Goal: Communication & Community: Answer question/provide support

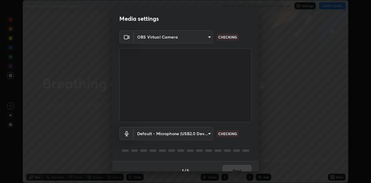
scroll to position [8, 0]
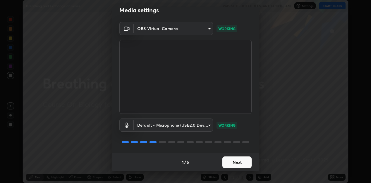
click at [230, 163] on button "Next" at bounding box center [236, 163] width 29 height 12
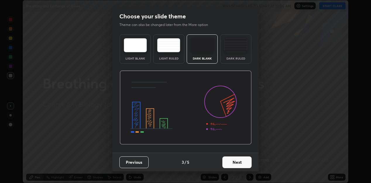
scroll to position [0, 0]
click at [232, 162] on button "Next" at bounding box center [236, 163] width 29 height 12
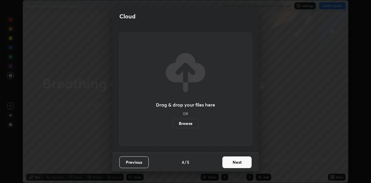
click at [233, 161] on button "Next" at bounding box center [236, 163] width 29 height 12
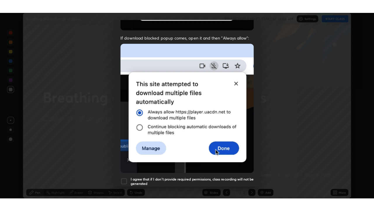
scroll to position [128, 0]
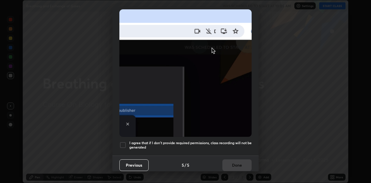
click at [125, 144] on div at bounding box center [122, 145] width 7 height 7
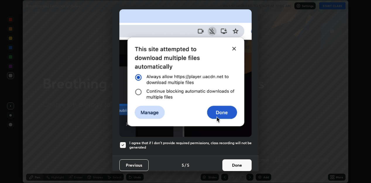
click at [228, 161] on button "Done" at bounding box center [236, 166] width 29 height 12
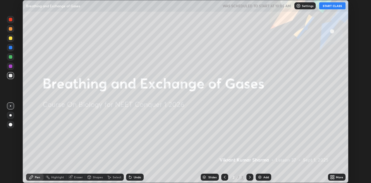
click at [334, 6] on button "START CLASS" at bounding box center [332, 5] width 26 height 7
click at [333, 178] on icon at bounding box center [332, 178] width 1 height 1
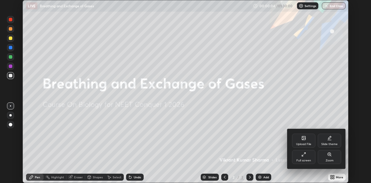
click at [308, 159] on div "Full screen" at bounding box center [303, 160] width 15 height 3
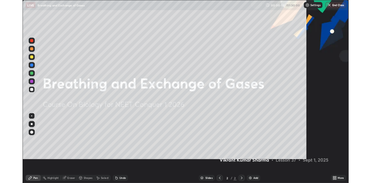
scroll to position [211, 374]
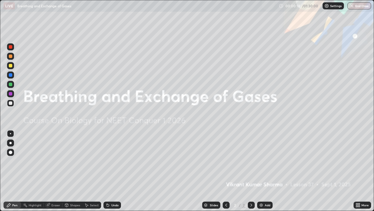
click at [259, 183] on img at bounding box center [261, 204] width 5 height 5
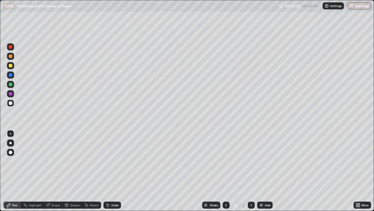
click at [12, 75] on div at bounding box center [11, 75] width 4 height 4
click at [11, 142] on div at bounding box center [10, 143] width 2 height 2
click at [11, 133] on div at bounding box center [10, 133] width 1 height 1
click at [11, 103] on div at bounding box center [11, 103] width 4 height 4
click at [12, 102] on div at bounding box center [11, 103] width 4 height 4
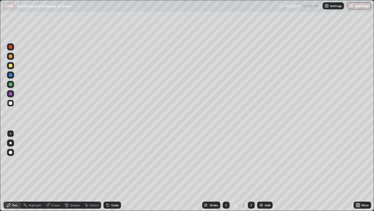
click at [12, 75] on div at bounding box center [11, 75] width 4 height 4
click at [9, 103] on div at bounding box center [11, 103] width 4 height 4
click at [11, 82] on div at bounding box center [10, 84] width 7 height 7
click at [9, 103] on div at bounding box center [11, 103] width 4 height 4
click at [11, 85] on div at bounding box center [11, 84] width 4 height 4
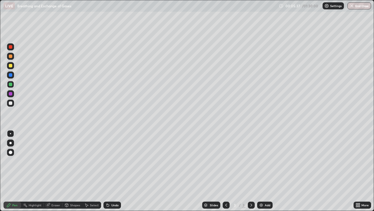
click at [11, 76] on div at bounding box center [11, 75] width 4 height 4
click at [11, 65] on div at bounding box center [11, 66] width 4 height 4
click at [260, 183] on img at bounding box center [261, 204] width 5 height 5
click at [12, 75] on div at bounding box center [11, 75] width 4 height 4
click at [9, 142] on div at bounding box center [10, 143] width 2 height 2
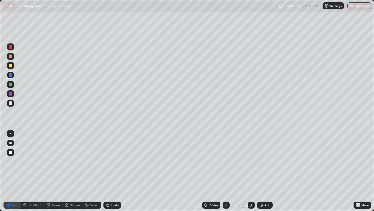
click at [11, 95] on div at bounding box center [11, 94] width 4 height 4
click at [13, 74] on div at bounding box center [10, 74] width 7 height 7
click at [12, 94] on div at bounding box center [11, 94] width 4 height 4
click at [11, 103] on div at bounding box center [11, 103] width 4 height 4
click at [11, 133] on div at bounding box center [10, 133] width 1 height 1
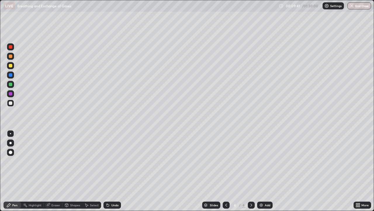
click at [11, 96] on div at bounding box center [10, 93] width 7 height 7
click at [11, 142] on div at bounding box center [10, 143] width 2 height 2
click at [11, 75] on div at bounding box center [11, 75] width 4 height 4
click at [108, 183] on icon at bounding box center [108, 204] width 5 height 5
click at [107, 183] on icon at bounding box center [108, 204] width 5 height 5
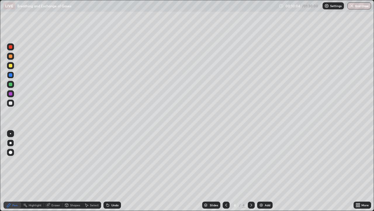
click at [13, 103] on div at bounding box center [10, 102] width 7 height 7
click at [11, 85] on div at bounding box center [11, 84] width 4 height 4
click at [11, 133] on div at bounding box center [10, 133] width 1 height 1
click at [11, 84] on div at bounding box center [11, 84] width 4 height 4
click at [168, 183] on div "Slides 4 / 4 Add" at bounding box center [237, 205] width 233 height 12
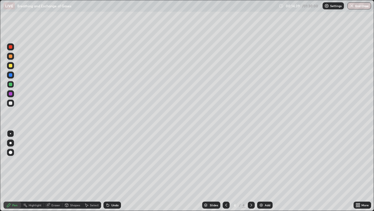
click at [11, 67] on div at bounding box center [11, 66] width 4 height 4
click at [359, 183] on icon at bounding box center [358, 205] width 1 height 1
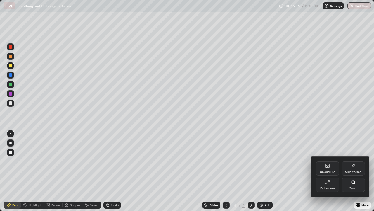
click at [325, 164] on div "Upload File" at bounding box center [327, 168] width 23 height 14
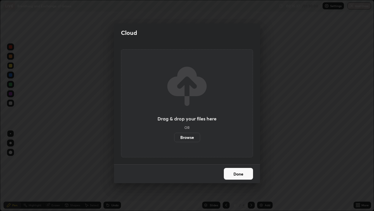
click at [195, 139] on label "Browse" at bounding box center [187, 136] width 26 height 9
click at [174, 139] on input "Browse" at bounding box center [174, 136] width 0 height 9
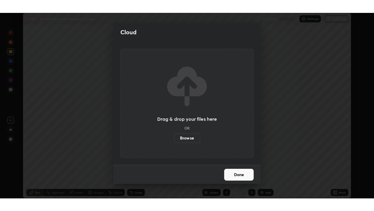
scroll to position [29054, 28866]
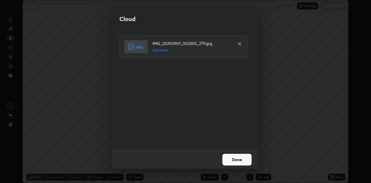
click at [240, 159] on button "Done" at bounding box center [236, 160] width 29 height 12
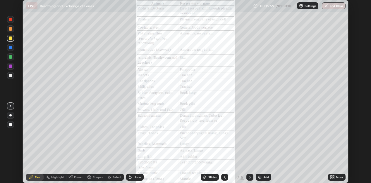
click at [338, 175] on div "More" at bounding box center [337, 177] width 18 height 7
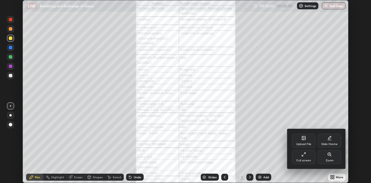
click at [309, 159] on div "Full screen" at bounding box center [303, 160] width 15 height 3
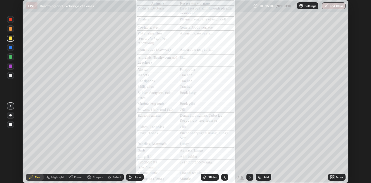
scroll to position [211, 374]
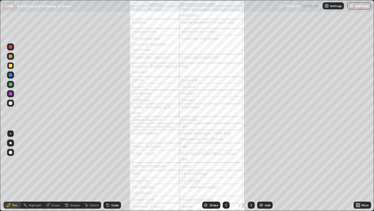
click at [13, 76] on div at bounding box center [10, 74] width 7 height 7
click at [226, 183] on icon at bounding box center [226, 204] width 5 height 5
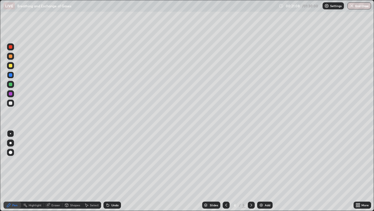
click at [251, 183] on icon at bounding box center [251, 204] width 5 height 5
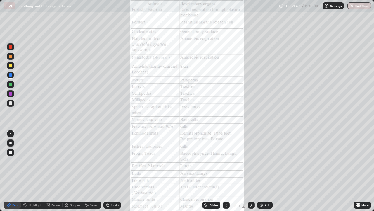
click at [251, 183] on icon at bounding box center [252, 204] width 2 height 3
click at [251, 183] on icon at bounding box center [251, 204] width 5 height 5
click at [261, 183] on img at bounding box center [261, 204] width 5 height 5
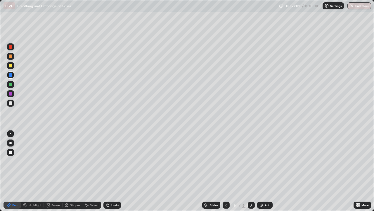
click at [359, 183] on icon at bounding box center [358, 203] width 1 height 1
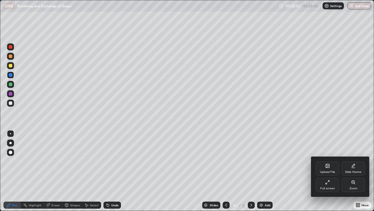
click at [328, 166] on icon at bounding box center [327, 166] width 3 height 2
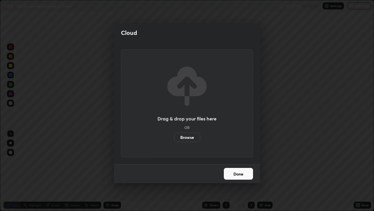
click at [191, 137] on label "Browse" at bounding box center [187, 136] width 26 height 9
click at [174, 137] on input "Browse" at bounding box center [174, 136] width 0 height 9
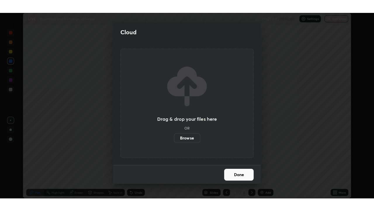
scroll to position [29054, 28866]
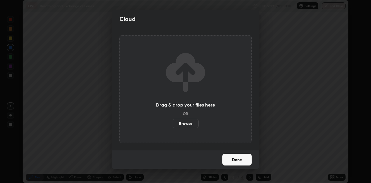
click at [236, 158] on button "Done" at bounding box center [236, 160] width 29 height 12
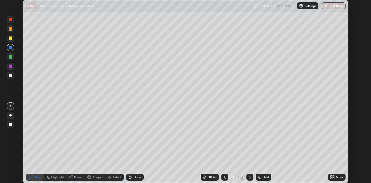
click at [333, 176] on icon at bounding box center [332, 176] width 1 height 1
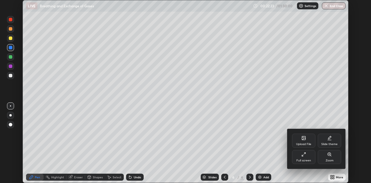
click at [299, 158] on div "Full screen" at bounding box center [303, 157] width 23 height 14
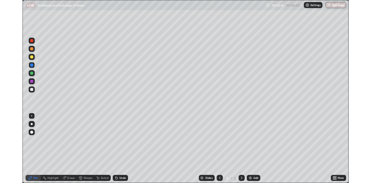
scroll to position [211, 374]
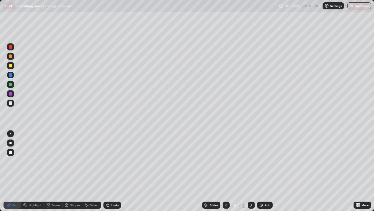
click at [11, 76] on div at bounding box center [11, 75] width 4 height 4
click at [11, 143] on div at bounding box center [10, 143] width 2 height 2
click at [12, 104] on div at bounding box center [11, 103] width 4 height 4
click at [11, 133] on div at bounding box center [10, 133] width 1 height 1
click at [11, 94] on div at bounding box center [11, 94] width 4 height 4
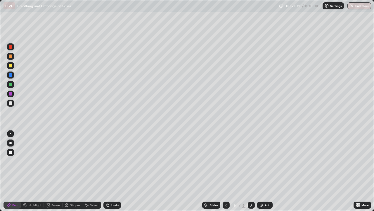
click at [114, 183] on div "Undo" at bounding box center [114, 204] width 7 height 3
click at [113, 183] on div "Undo" at bounding box center [114, 204] width 7 height 3
click at [111, 183] on div "Undo" at bounding box center [114, 204] width 7 height 3
click at [10, 84] on div at bounding box center [11, 84] width 4 height 4
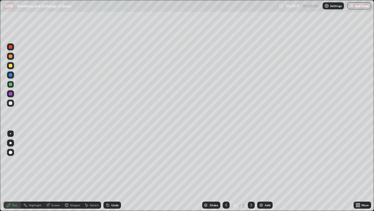
click at [13, 103] on div at bounding box center [10, 102] width 7 height 7
click at [113, 183] on div "Undo" at bounding box center [114, 204] width 7 height 3
click at [12, 94] on div at bounding box center [11, 94] width 4 height 4
click at [11, 103] on div at bounding box center [11, 103] width 4 height 4
click at [52, 183] on div "Eraser" at bounding box center [55, 204] width 9 height 3
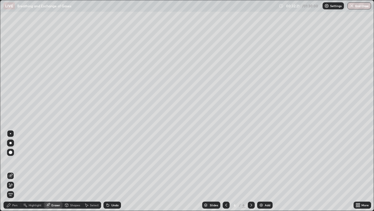
click at [13, 183] on icon at bounding box center [10, 184] width 5 height 5
click at [18, 183] on div "Pen" at bounding box center [13, 204] width 18 height 7
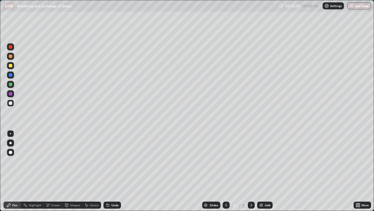
click at [11, 94] on div at bounding box center [11, 94] width 4 height 4
click at [9, 104] on div at bounding box center [11, 103] width 4 height 4
click at [13, 84] on div at bounding box center [10, 84] width 7 height 7
click at [297, 183] on div "Slides 6 / 6 Add" at bounding box center [237, 205] width 233 height 12
click at [262, 183] on img at bounding box center [261, 204] width 5 height 5
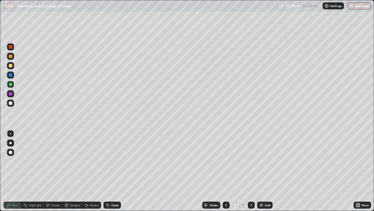
click at [11, 103] on div at bounding box center [11, 103] width 4 height 4
click at [11, 93] on div at bounding box center [11, 94] width 4 height 4
click at [357, 183] on icon at bounding box center [356, 203] width 1 height 1
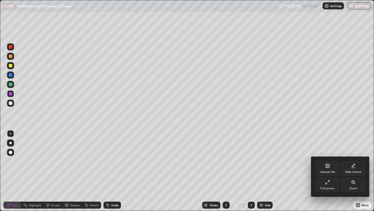
click at [320, 171] on div "Upload File" at bounding box center [327, 171] width 15 height 3
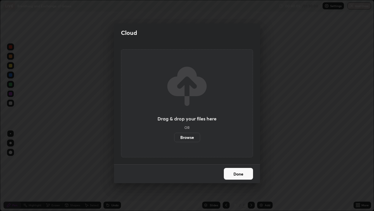
click at [192, 138] on label "Browse" at bounding box center [187, 136] width 26 height 9
click at [174, 138] on input "Browse" at bounding box center [174, 136] width 0 height 9
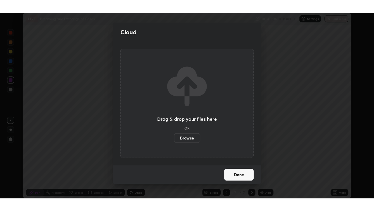
scroll to position [29054, 28866]
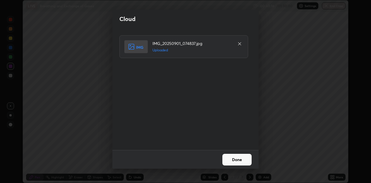
click at [239, 160] on button "Done" at bounding box center [236, 160] width 29 height 12
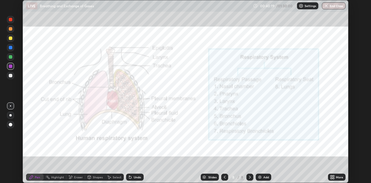
click at [339, 177] on div "More" at bounding box center [339, 177] width 7 height 3
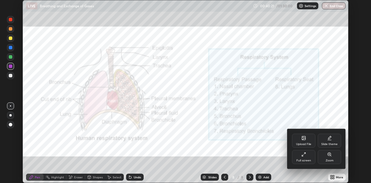
click at [306, 158] on div "Full screen" at bounding box center [303, 157] width 23 height 14
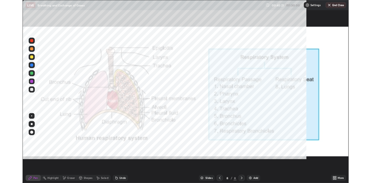
scroll to position [211, 374]
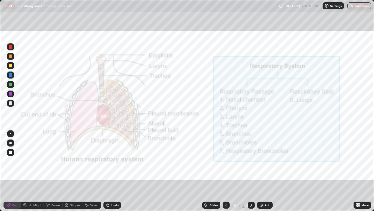
click at [362, 183] on div "More" at bounding box center [365, 204] width 7 height 3
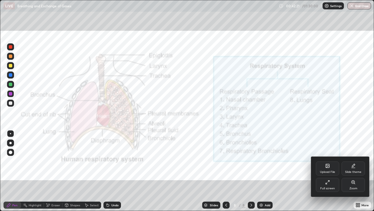
click at [324, 170] on div "Upload File" at bounding box center [327, 168] width 23 height 14
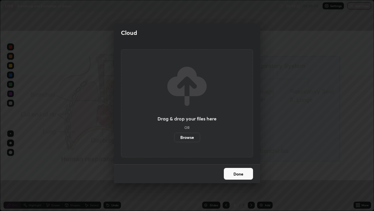
click at [194, 137] on label "Browse" at bounding box center [187, 136] width 26 height 9
click at [174, 137] on input "Browse" at bounding box center [174, 136] width 0 height 9
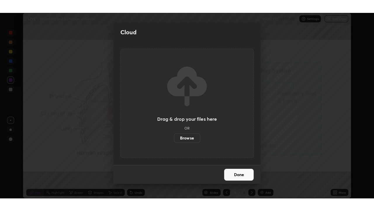
scroll to position [29054, 28866]
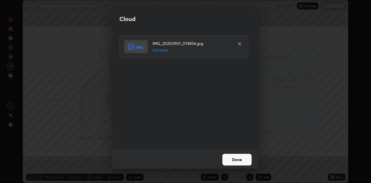
click at [239, 158] on button "Done" at bounding box center [236, 160] width 29 height 12
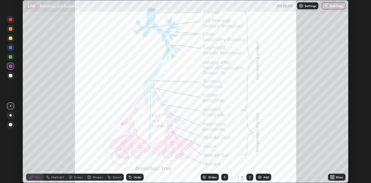
click at [338, 177] on div "More" at bounding box center [339, 177] width 7 height 3
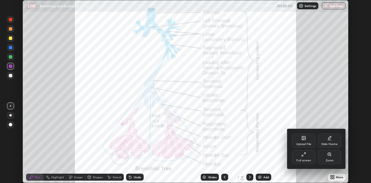
click at [308, 158] on div "Full screen" at bounding box center [303, 157] width 23 height 14
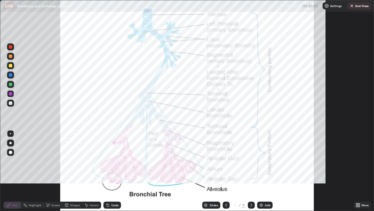
scroll to position [211, 374]
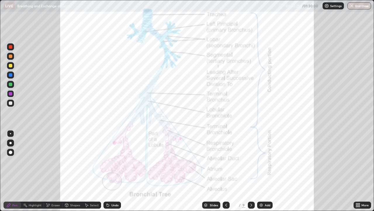
click at [261, 183] on img at bounding box center [261, 204] width 5 height 5
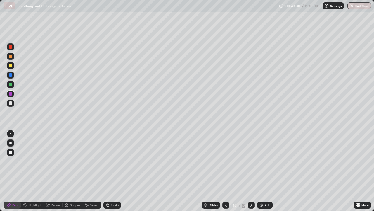
click at [227, 183] on icon at bounding box center [226, 204] width 5 height 5
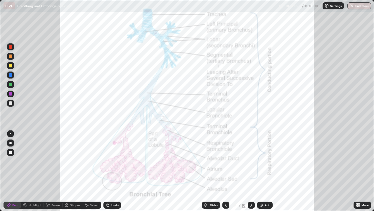
click at [217, 183] on div "Slides" at bounding box center [214, 204] width 8 height 3
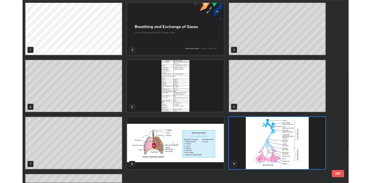
scroll to position [208, 371]
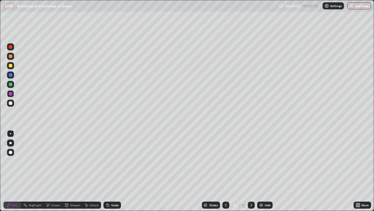
click at [251, 183] on icon at bounding box center [251, 204] width 5 height 5
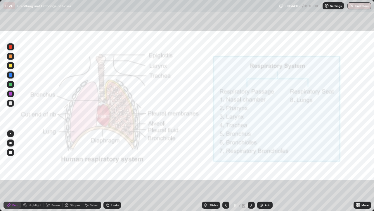
click at [251, 183] on icon at bounding box center [251, 204] width 5 height 5
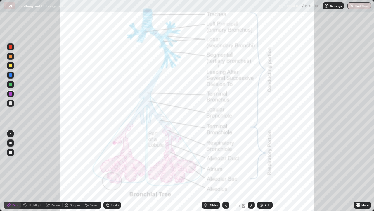
click at [251, 183] on icon at bounding box center [251, 204] width 5 height 5
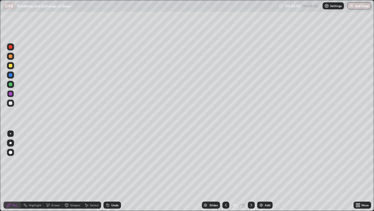
click at [226, 183] on icon at bounding box center [226, 204] width 2 height 3
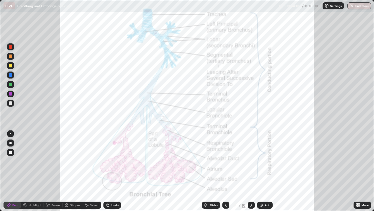
click at [251, 183] on icon at bounding box center [252, 204] width 2 height 3
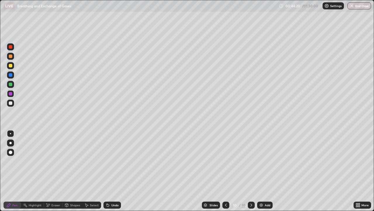
click at [11, 103] on div at bounding box center [11, 103] width 4 height 4
click at [12, 103] on div at bounding box center [11, 103] width 4 height 4
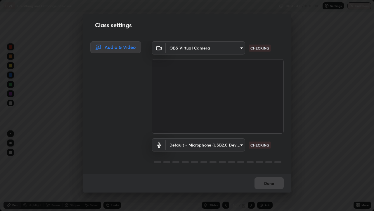
click at [101, 58] on div "Audio & Video" at bounding box center [113, 107] width 61 height 132
click at [107, 57] on div "Audio & Video" at bounding box center [113, 107] width 61 height 132
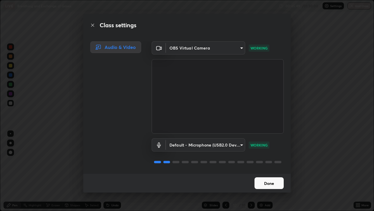
click at [265, 182] on button "Done" at bounding box center [269, 183] width 29 height 12
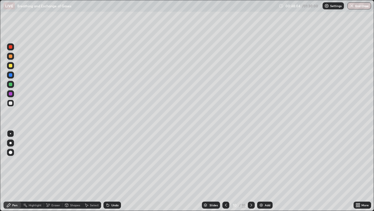
click at [11, 95] on div at bounding box center [11, 94] width 4 height 4
click at [11, 103] on div at bounding box center [11, 103] width 4 height 4
click at [11, 84] on div at bounding box center [11, 84] width 4 height 4
click at [10, 65] on div at bounding box center [11, 66] width 4 height 4
click at [11, 102] on div at bounding box center [11, 103] width 4 height 4
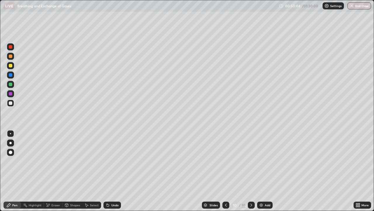
click at [263, 183] on img at bounding box center [261, 204] width 5 height 5
click at [225, 183] on icon at bounding box center [226, 204] width 5 height 5
click at [251, 183] on icon at bounding box center [251, 204] width 5 height 5
click at [11, 93] on div at bounding box center [11, 94] width 4 height 4
click at [11, 142] on div at bounding box center [10, 142] width 7 height 7
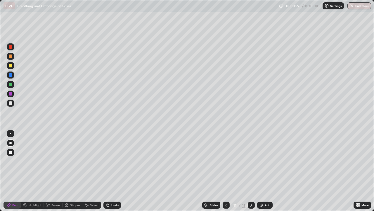
click at [13, 104] on div at bounding box center [10, 102] width 7 height 7
click at [11, 133] on div at bounding box center [10, 133] width 1 height 1
click at [39, 183] on div "Highlight" at bounding box center [32, 204] width 23 height 7
click at [53, 183] on div "Eraser" at bounding box center [55, 204] width 9 height 3
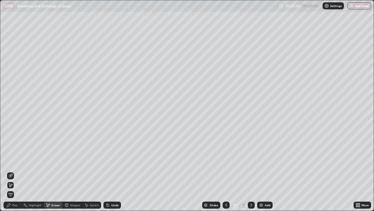
click at [17, 183] on div "Pen" at bounding box center [14, 204] width 5 height 3
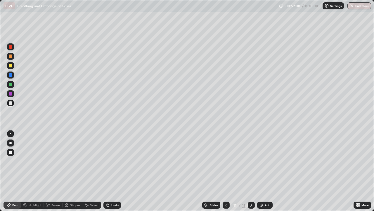
click at [111, 183] on div "Undo" at bounding box center [114, 204] width 7 height 3
click at [110, 183] on div "Undo" at bounding box center [112, 204] width 18 height 7
click at [111, 183] on div "Undo" at bounding box center [112, 204] width 18 height 7
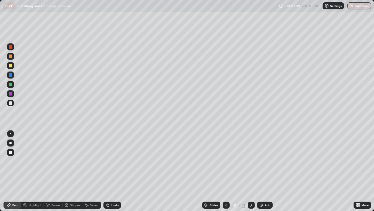
click at [111, 183] on div "Undo" at bounding box center [112, 204] width 18 height 7
click at [108, 183] on div "Undo" at bounding box center [112, 204] width 18 height 7
click at [111, 183] on div "Undo" at bounding box center [112, 204] width 18 height 7
click at [10, 94] on div at bounding box center [11, 94] width 4 height 4
click at [11, 102] on div at bounding box center [11, 103] width 4 height 4
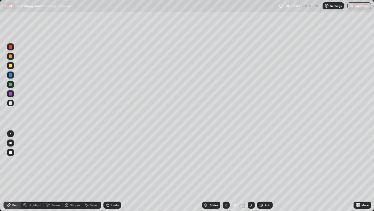
click at [112, 183] on div "Undo" at bounding box center [112, 204] width 18 height 7
click at [12, 93] on div at bounding box center [11, 94] width 4 height 4
click at [11, 103] on div at bounding box center [11, 103] width 4 height 4
click at [109, 183] on div "Undo" at bounding box center [112, 204] width 18 height 7
click at [113, 183] on div "Undo" at bounding box center [114, 204] width 7 height 3
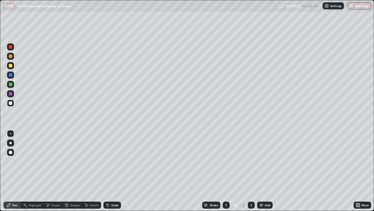
click at [11, 103] on div at bounding box center [11, 103] width 4 height 4
click at [11, 94] on div at bounding box center [11, 94] width 4 height 4
click at [10, 103] on div at bounding box center [11, 103] width 4 height 4
click at [262, 183] on img at bounding box center [261, 204] width 5 height 5
click at [11, 93] on div at bounding box center [11, 94] width 4 height 4
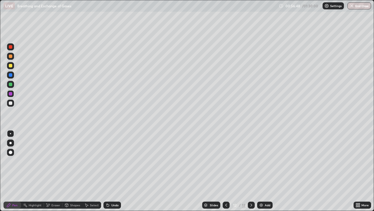
click at [11, 76] on div at bounding box center [11, 75] width 4 height 4
click at [11, 102] on div at bounding box center [11, 103] width 4 height 4
click at [11, 66] on div at bounding box center [11, 66] width 4 height 4
click at [114, 183] on div "Undo" at bounding box center [114, 204] width 7 height 3
click at [11, 74] on div at bounding box center [11, 75] width 4 height 4
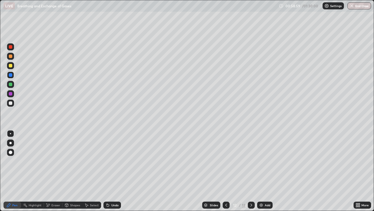
click at [13, 94] on div at bounding box center [10, 93] width 7 height 7
click at [109, 183] on div "Undo" at bounding box center [112, 204] width 18 height 7
click at [12, 74] on div at bounding box center [11, 75] width 4 height 4
click at [49, 183] on icon at bounding box center [48, 204] width 5 height 5
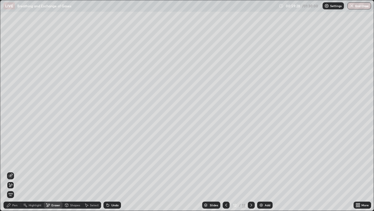
click at [13, 183] on div "Pen" at bounding box center [14, 204] width 5 height 3
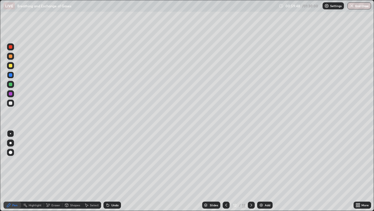
click at [110, 183] on div "Undo" at bounding box center [112, 204] width 18 height 7
click at [12, 104] on div at bounding box center [10, 102] width 7 height 7
click at [259, 183] on img at bounding box center [261, 204] width 5 height 5
click at [11, 83] on div at bounding box center [11, 84] width 4 height 4
click at [13, 103] on div at bounding box center [10, 102] width 7 height 7
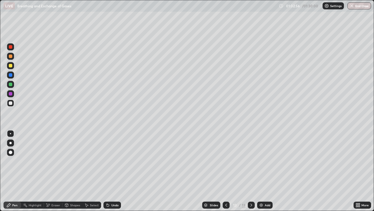
click at [12, 94] on div at bounding box center [11, 94] width 4 height 4
click at [13, 85] on div at bounding box center [10, 84] width 7 height 7
click at [11, 103] on div at bounding box center [11, 103] width 4 height 4
click at [260, 183] on img at bounding box center [261, 204] width 5 height 5
click at [360, 183] on div "More" at bounding box center [363, 204] width 18 height 7
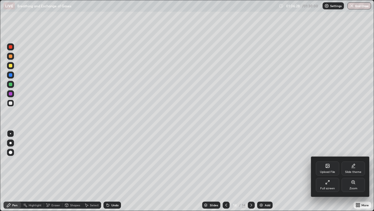
click at [328, 170] on div "Upload File" at bounding box center [327, 171] width 15 height 3
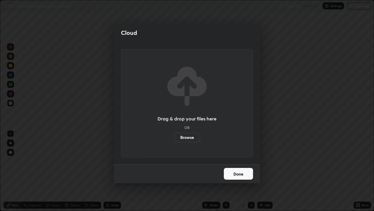
click at [279, 149] on div "Cloud Drag & drop your files here OR Browse Done" at bounding box center [187, 105] width 374 height 211
click at [243, 174] on button "Done" at bounding box center [238, 174] width 29 height 12
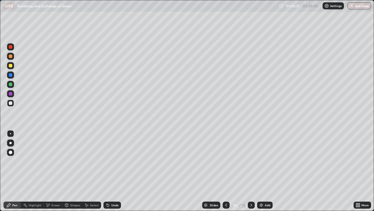
click at [226, 183] on icon at bounding box center [226, 204] width 5 height 5
click at [360, 183] on icon at bounding box center [358, 203] width 1 height 1
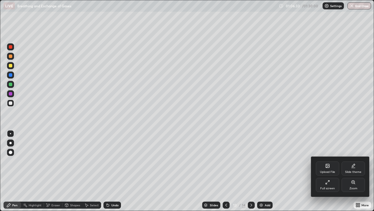
click at [331, 169] on div "Upload File" at bounding box center [327, 168] width 23 height 14
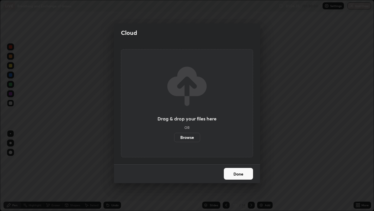
click at [193, 135] on label "Browse" at bounding box center [187, 136] width 26 height 9
click at [174, 135] on input "Browse" at bounding box center [174, 136] width 0 height 9
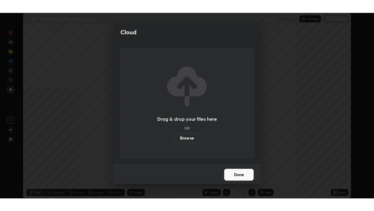
scroll to position [29054, 28866]
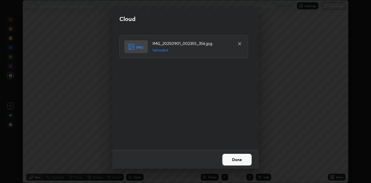
click at [232, 158] on button "Done" at bounding box center [236, 160] width 29 height 12
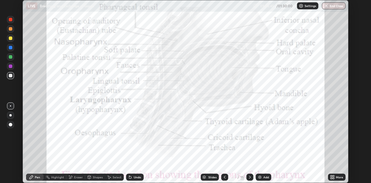
click at [334, 177] on icon at bounding box center [332, 177] width 5 height 5
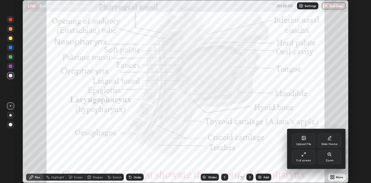
click at [309, 157] on div "Full screen" at bounding box center [303, 157] width 23 height 14
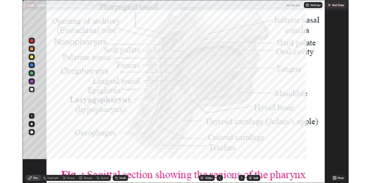
scroll to position [211, 374]
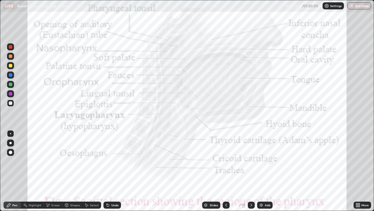
click at [11, 94] on div at bounding box center [11, 94] width 4 height 4
click at [251, 183] on icon at bounding box center [251, 204] width 5 height 5
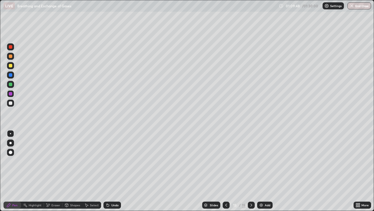
click at [228, 183] on div at bounding box center [226, 204] width 7 height 7
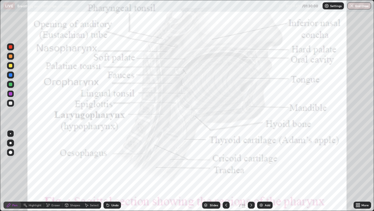
click at [362, 183] on div "More" at bounding box center [365, 204] width 7 height 3
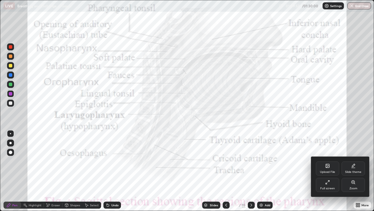
click at [327, 164] on icon at bounding box center [328, 166] width 4 height 4
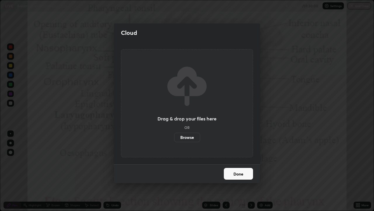
click at [195, 136] on label "Browse" at bounding box center [187, 136] width 26 height 9
click at [174, 136] on input "Browse" at bounding box center [174, 136] width 0 height 9
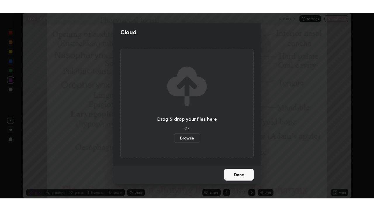
scroll to position [29054, 28866]
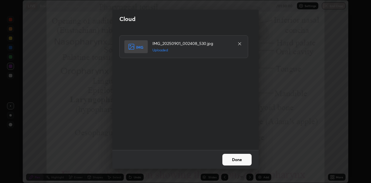
click at [238, 157] on button "Done" at bounding box center [236, 160] width 29 height 12
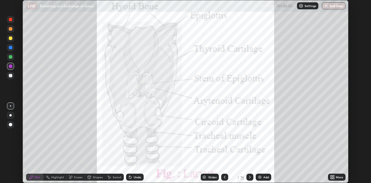
click at [333, 177] on icon at bounding box center [332, 176] width 1 height 1
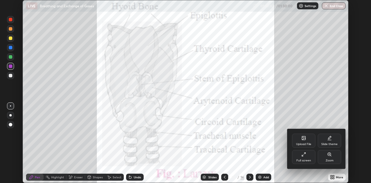
click at [308, 159] on div "Full screen" at bounding box center [303, 157] width 23 height 14
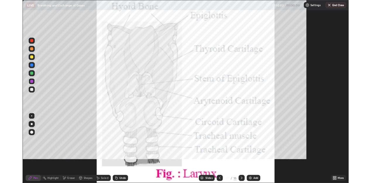
scroll to position [211, 374]
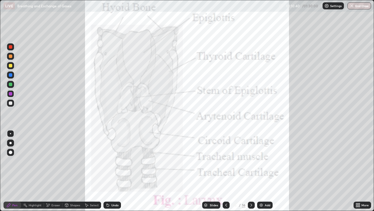
click at [251, 183] on icon at bounding box center [251, 204] width 5 height 5
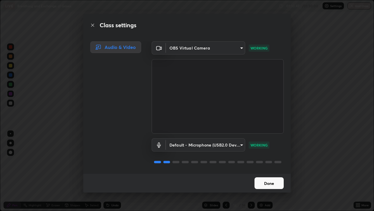
click at [266, 182] on button "Done" at bounding box center [269, 183] width 29 height 12
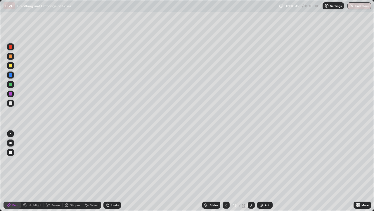
click at [226, 183] on icon at bounding box center [226, 204] width 5 height 5
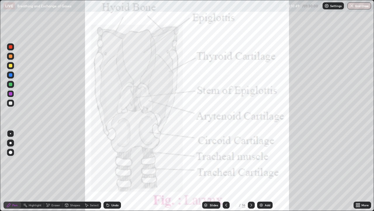
click at [225, 183] on icon at bounding box center [226, 204] width 5 height 5
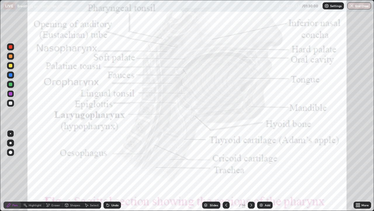
click at [251, 183] on icon at bounding box center [251, 204] width 5 height 5
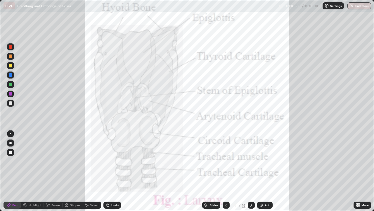
click at [251, 183] on icon at bounding box center [251, 204] width 5 height 5
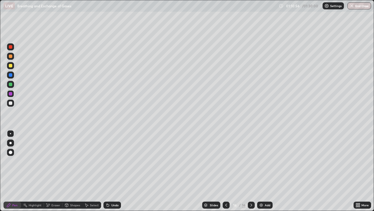
click at [11, 66] on div at bounding box center [11, 66] width 4 height 4
click at [10, 103] on div at bounding box center [11, 103] width 4 height 4
click at [11, 143] on div at bounding box center [10, 143] width 2 height 2
click at [11, 83] on div at bounding box center [11, 84] width 4 height 4
click at [12, 103] on div at bounding box center [11, 103] width 4 height 4
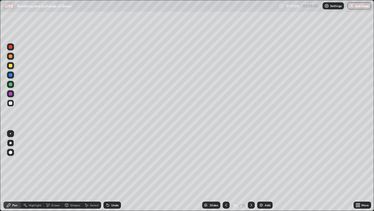
click at [11, 133] on div at bounding box center [10, 133] width 1 height 1
click at [12, 104] on div at bounding box center [11, 103] width 4 height 4
click at [12, 87] on div at bounding box center [10, 84] width 7 height 7
click at [13, 94] on div at bounding box center [10, 93] width 7 height 7
click at [11, 66] on div at bounding box center [11, 66] width 4 height 4
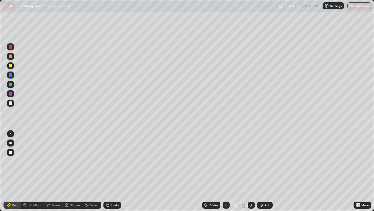
click at [111, 183] on div "Undo" at bounding box center [114, 204] width 7 height 3
click at [13, 85] on div at bounding box center [10, 84] width 7 height 7
click at [11, 105] on div at bounding box center [10, 102] width 7 height 7
click at [111, 183] on div "Undo" at bounding box center [112, 204] width 18 height 7
click at [112, 183] on div "Undo" at bounding box center [114, 204] width 7 height 3
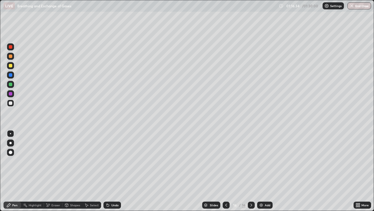
click at [111, 183] on div "Undo" at bounding box center [114, 204] width 7 height 3
click at [114, 183] on div "Undo" at bounding box center [114, 204] width 7 height 3
click at [51, 183] on div "Eraser" at bounding box center [55, 204] width 9 height 3
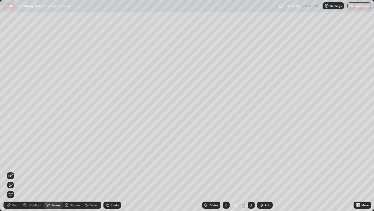
click at [17, 183] on div "Pen" at bounding box center [14, 204] width 5 height 3
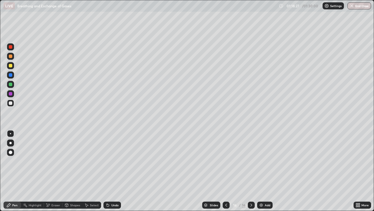
click at [11, 103] on div at bounding box center [11, 103] width 4 height 4
click at [12, 95] on div at bounding box center [10, 93] width 7 height 7
click at [12, 153] on div at bounding box center [10, 152] width 7 height 7
click at [11, 84] on div at bounding box center [11, 84] width 4 height 4
click at [363, 183] on div "More" at bounding box center [365, 204] width 7 height 3
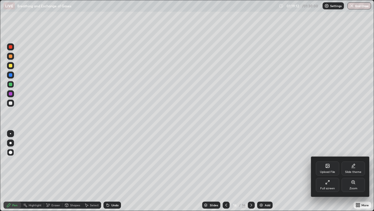
click at [328, 171] on div "Upload File" at bounding box center [327, 171] width 15 height 3
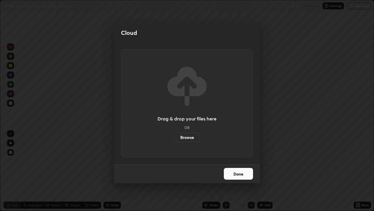
click at [286, 183] on div "Cloud Drag & drop your files here OR Browse Done" at bounding box center [187, 105] width 374 height 211
click at [246, 175] on button "Done" at bounding box center [238, 174] width 29 height 12
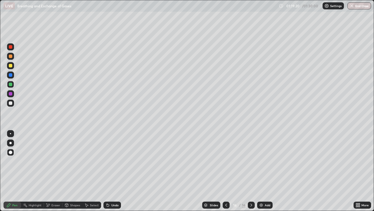
click at [362, 183] on div "More" at bounding box center [365, 204] width 7 height 3
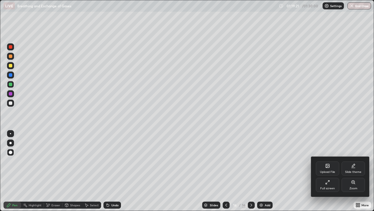
click at [329, 168] on div "Upload File" at bounding box center [327, 168] width 23 height 14
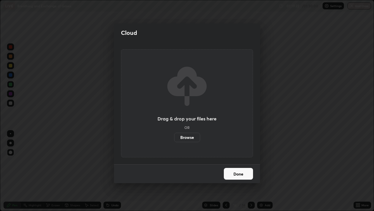
click at [193, 137] on label "Browse" at bounding box center [187, 136] width 26 height 9
click at [174, 137] on input "Browse" at bounding box center [174, 136] width 0 height 9
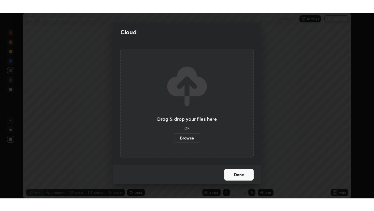
scroll to position [29054, 28866]
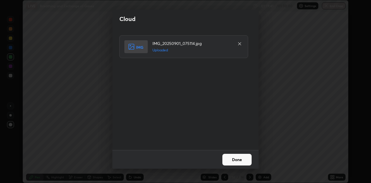
click at [238, 156] on button "Done" at bounding box center [236, 160] width 29 height 12
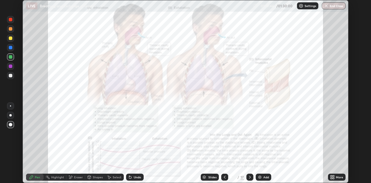
click at [332, 177] on icon at bounding box center [332, 176] width 1 height 1
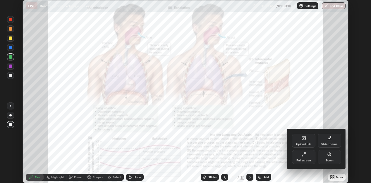
click at [305, 157] on icon at bounding box center [303, 154] width 5 height 5
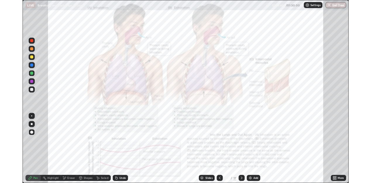
scroll to position [211, 374]
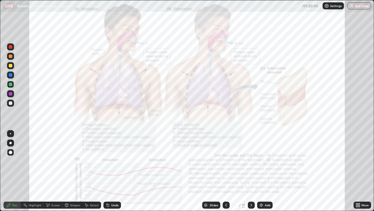
click at [359, 183] on icon at bounding box center [358, 203] width 1 height 1
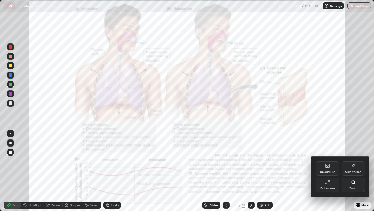
click at [329, 167] on icon at bounding box center [328, 166] width 4 height 4
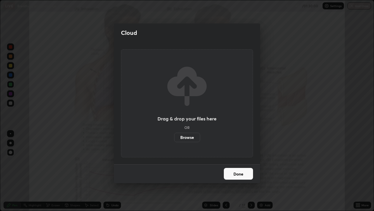
click at [192, 136] on label "Browse" at bounding box center [187, 136] width 26 height 9
click at [174, 136] on input "Browse" at bounding box center [174, 136] width 0 height 9
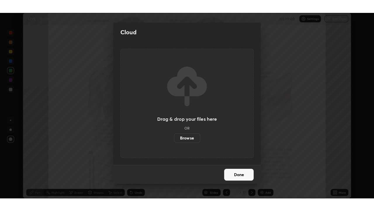
scroll to position [29054, 28866]
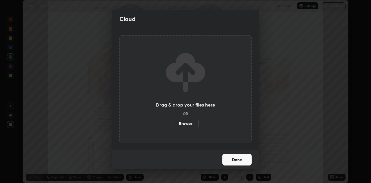
click at [236, 161] on button "Done" at bounding box center [236, 160] width 29 height 12
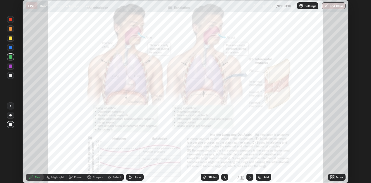
click at [333, 178] on icon at bounding box center [332, 178] width 1 height 1
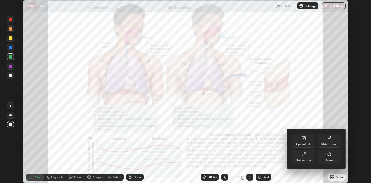
click at [309, 160] on div "Full screen" at bounding box center [303, 160] width 15 height 3
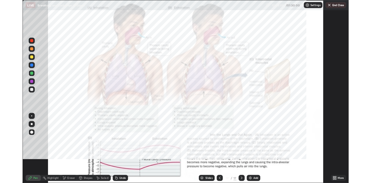
scroll to position [211, 374]
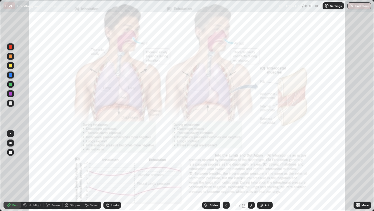
click at [355, 7] on button "End Class" at bounding box center [360, 5] width 24 height 7
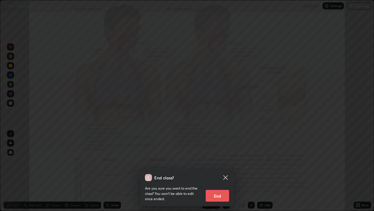
click at [218, 183] on button "End" at bounding box center [217, 195] width 23 height 12
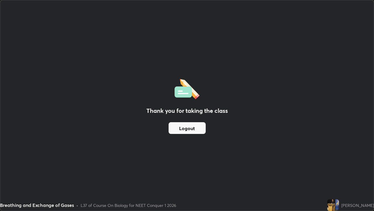
click at [269, 183] on div "Breathing and Exchange of Gases • L37 of Course On Biology for NEET Conquer 1 2…" at bounding box center [162, 205] width 325 height 12
click at [182, 129] on button "Logout" at bounding box center [187, 128] width 37 height 12
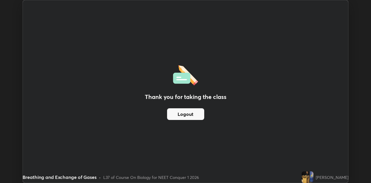
scroll to position [29054, 28866]
